Goal: Information Seeking & Learning: Learn about a topic

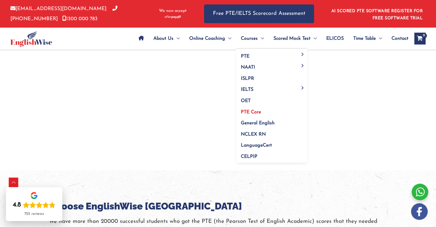
scroll to position [558, 0]
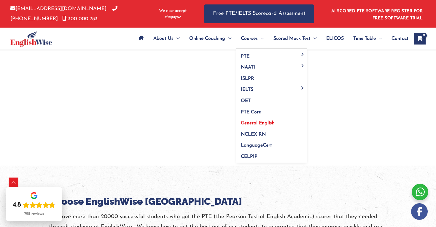
click at [254, 124] on span "General English" at bounding box center [258, 123] width 34 height 5
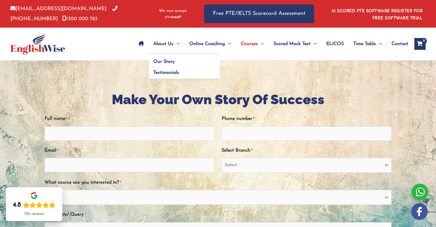
click at [164, 41] on span "About Us" at bounding box center [163, 43] width 20 height 21
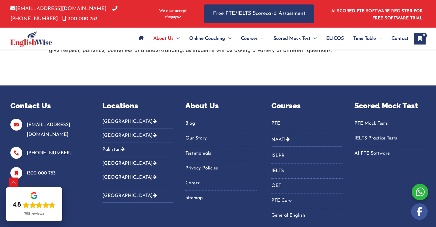
scroll to position [983, 0]
